Goal: Information Seeking & Learning: Find specific fact

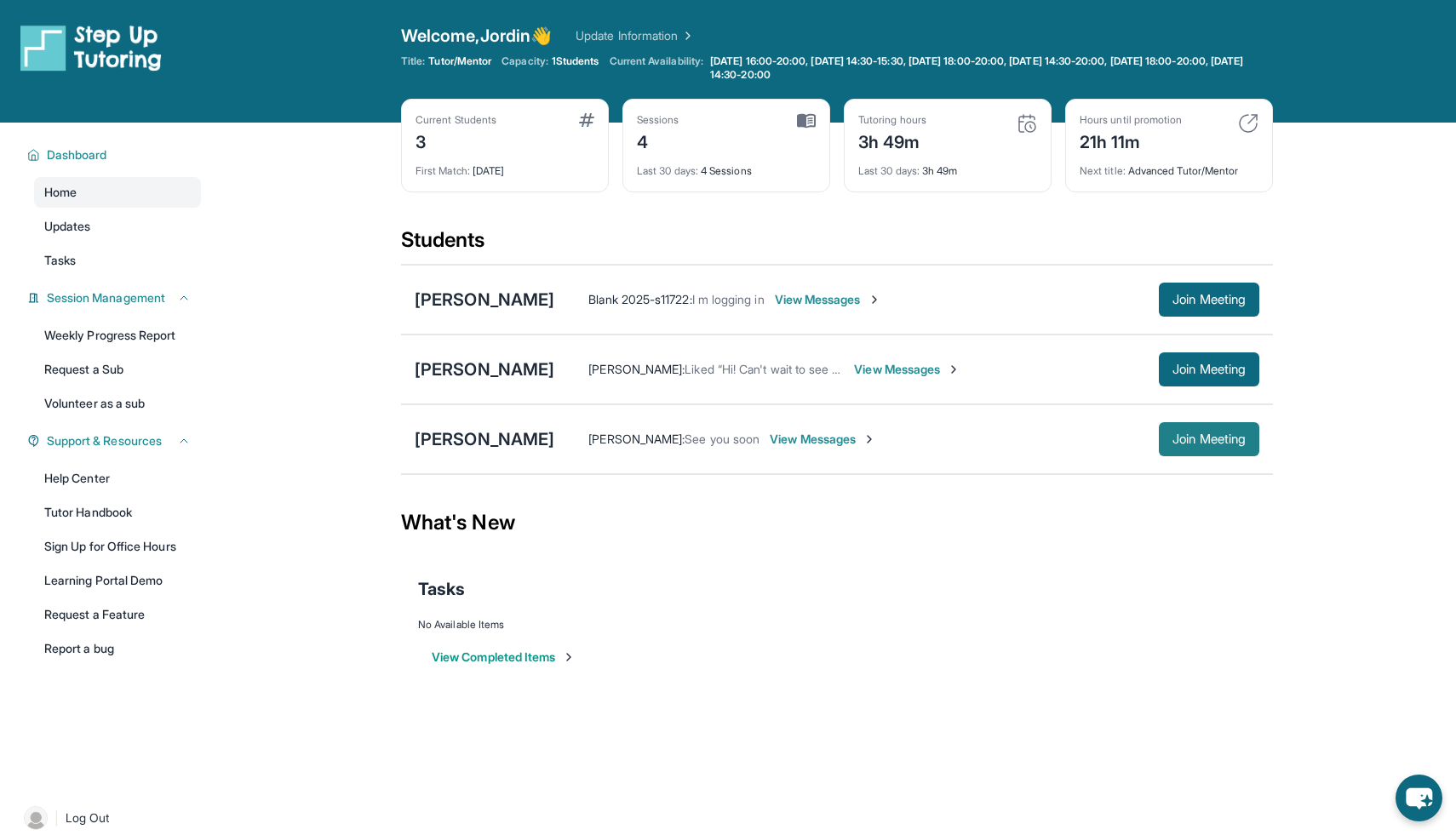
click at [1177, 434] on span "Join Meeting" at bounding box center [1210, 439] width 74 height 10
click at [462, 373] on div "[PERSON_NAME]" at bounding box center [484, 369] width 139 height 24
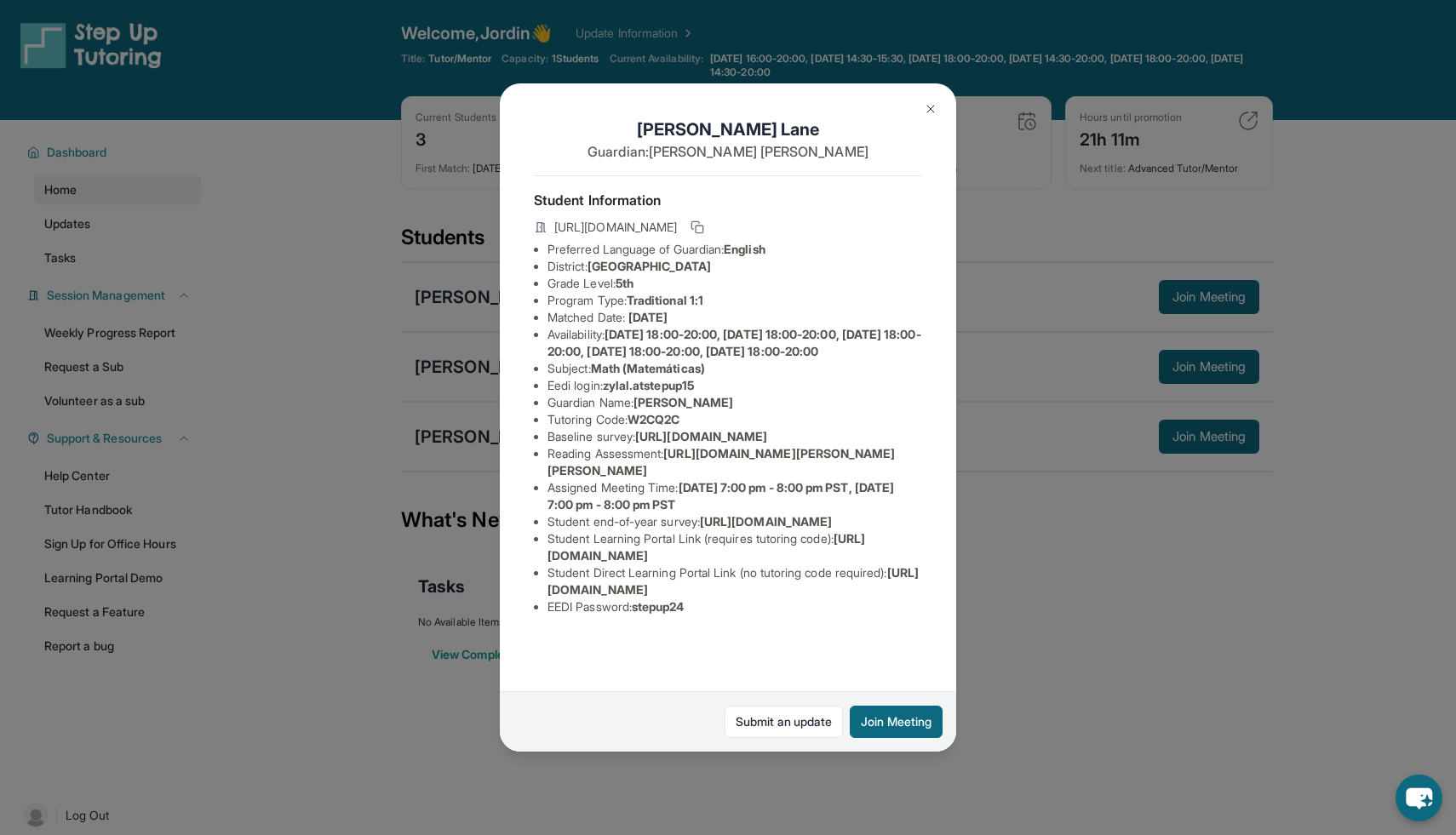
scroll to position [69, 24]
drag, startPoint x: 586, startPoint y: 331, endPoint x: 695, endPoint y: 342, distance: 109.6
click at [695, 342] on ul "Preferred Language of Guardian: English District: [GEOGRAPHIC_DATA] Unified Sch…" at bounding box center [728, 428] width 388 height 374
click at [692, 377] on li "Eedi login : zylal.atstepup15" at bounding box center [734, 385] width 374 height 17
drag, startPoint x: 688, startPoint y: 332, endPoint x: 587, endPoint y: 337, distance: 101.1
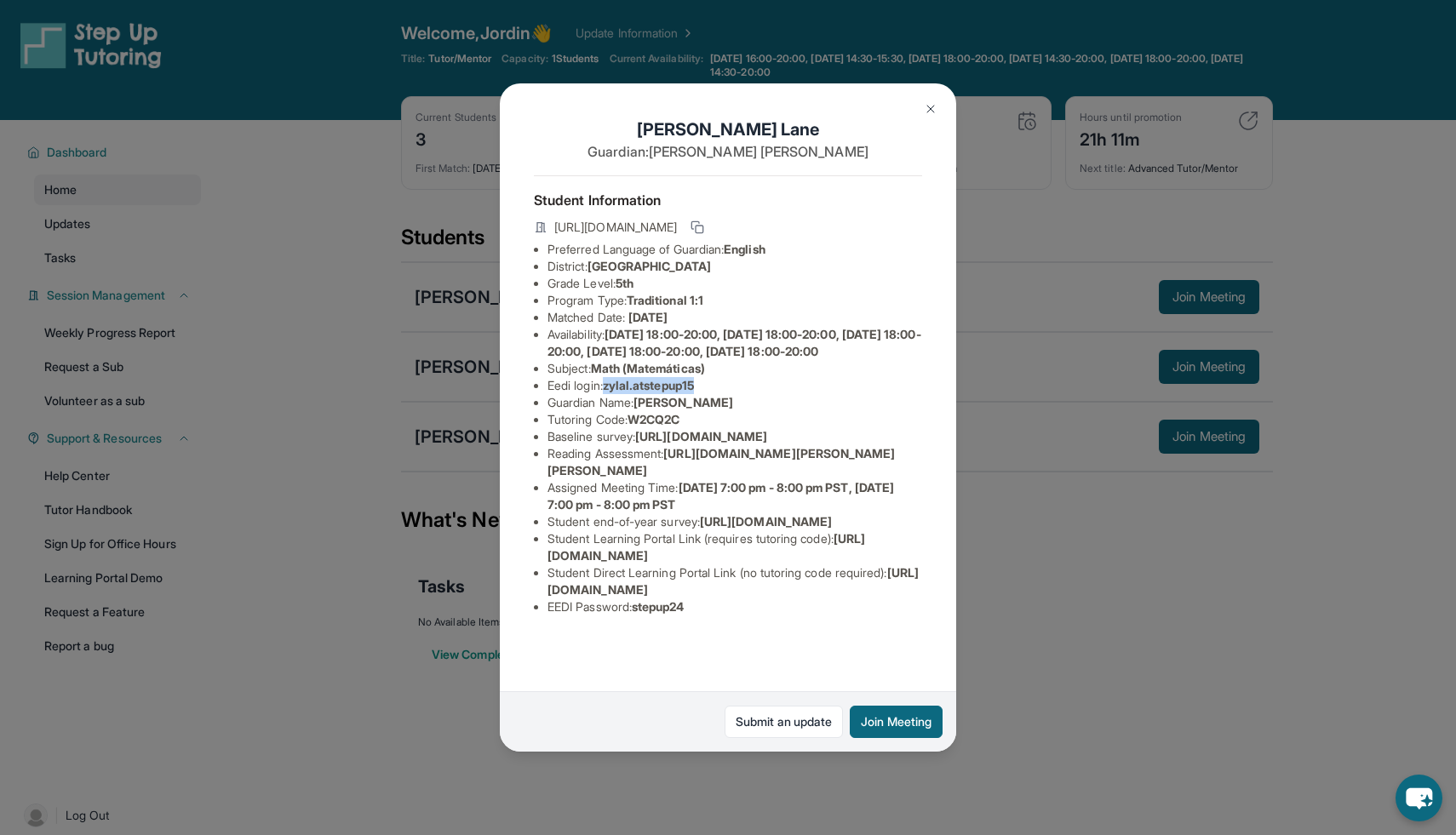
click at [587, 377] on li "Eedi login : zylal.atstepup15" at bounding box center [734, 385] width 374 height 17
copy span "zylal.atstepup15"
drag, startPoint x: 617, startPoint y: 663, endPoint x: 689, endPoint y: 669, distance: 72.2
click at [689, 615] on li "EEDI Password : stepup24" at bounding box center [734, 607] width 374 height 17
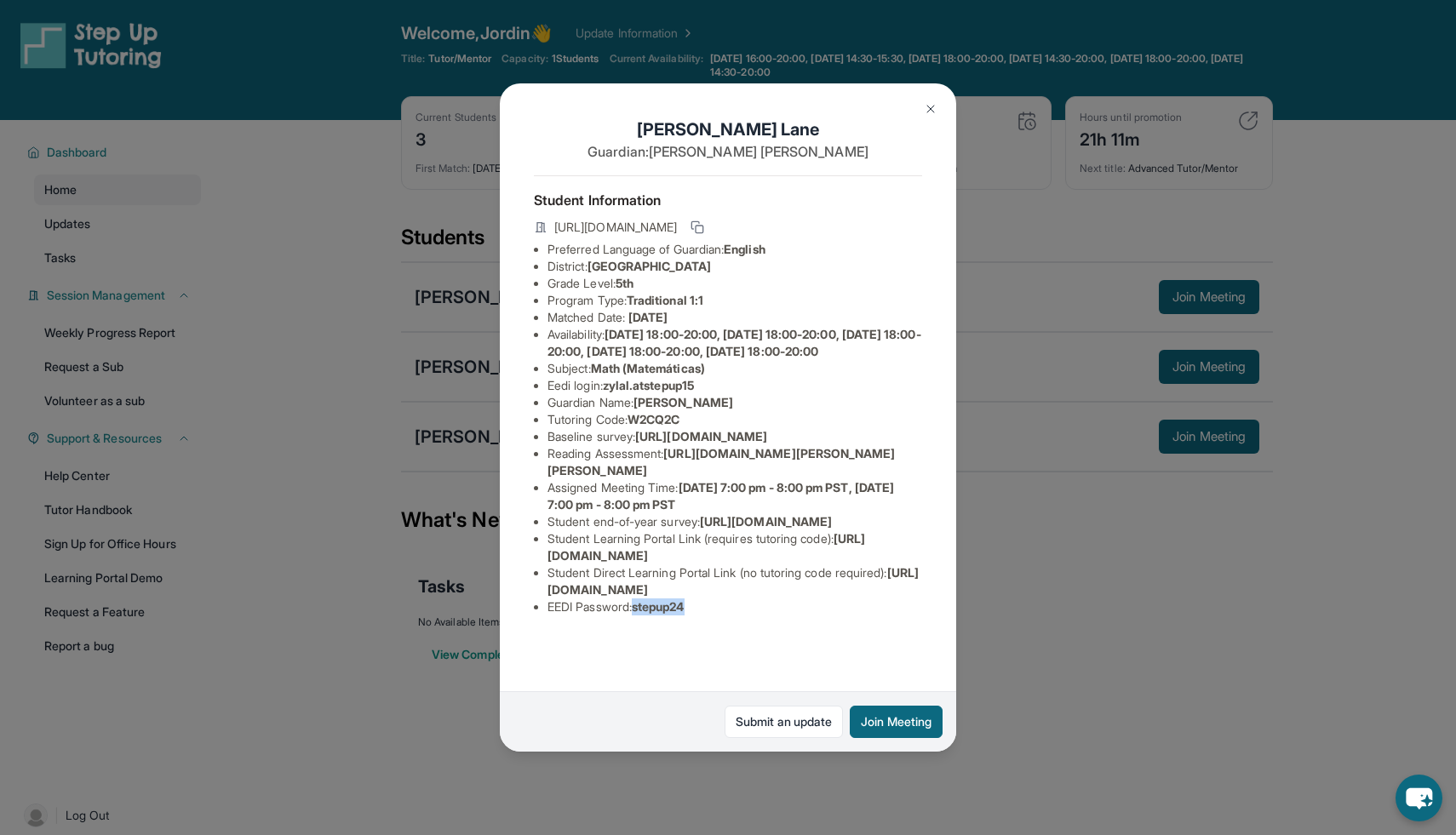
copy span "stepup24"
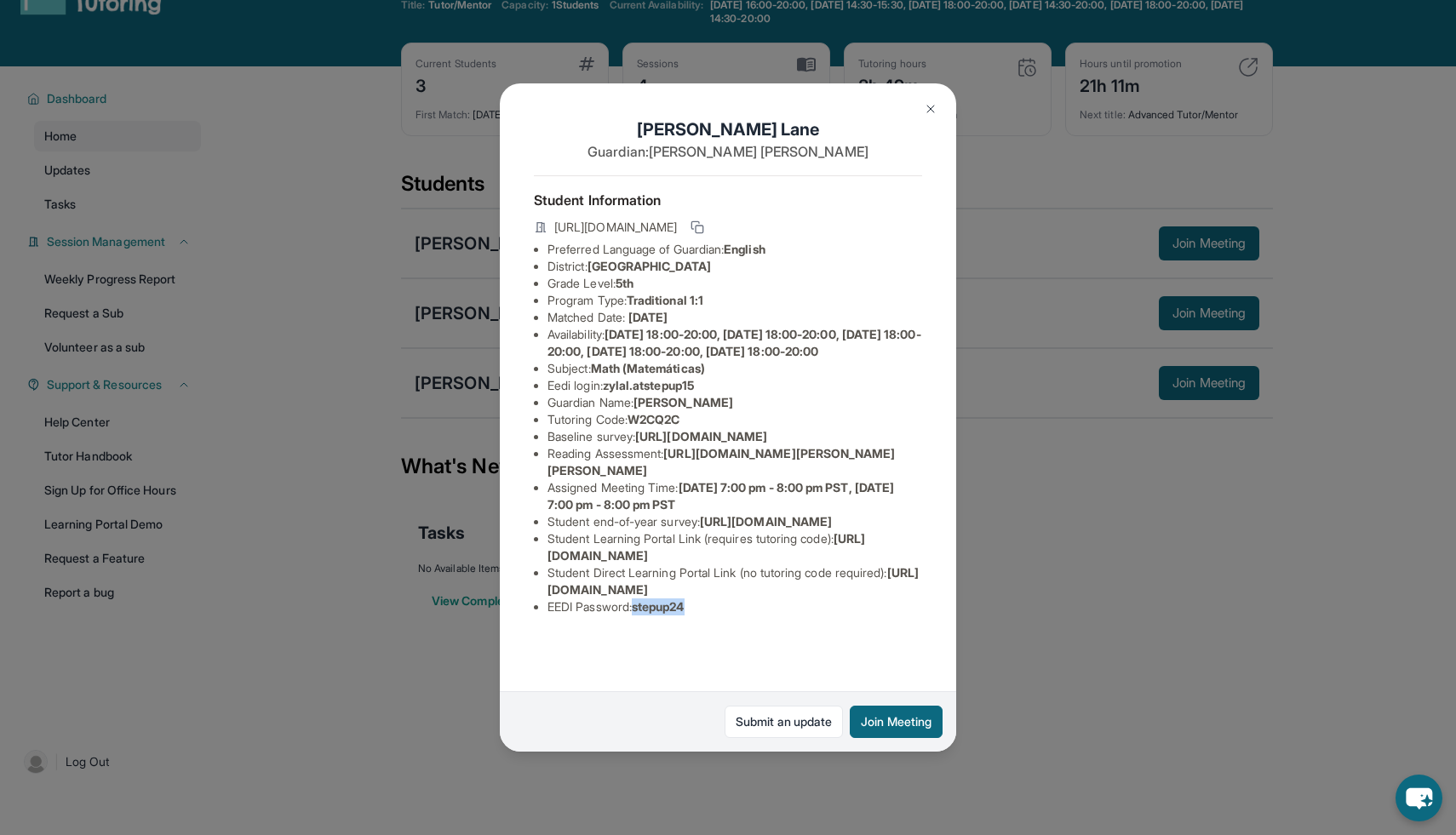
scroll to position [0, 24]
click at [925, 107] on img at bounding box center [931, 109] width 14 height 14
